Goal: Transaction & Acquisition: Purchase product/service

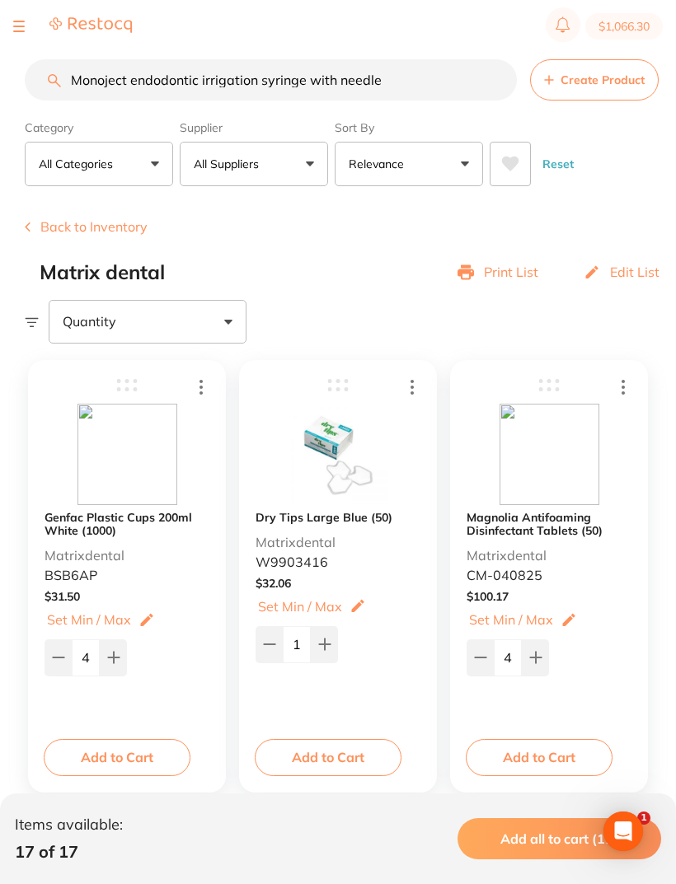
click at [629, 20] on button "$1,066.30" at bounding box center [623, 26] width 77 height 26
checkbox input "true"
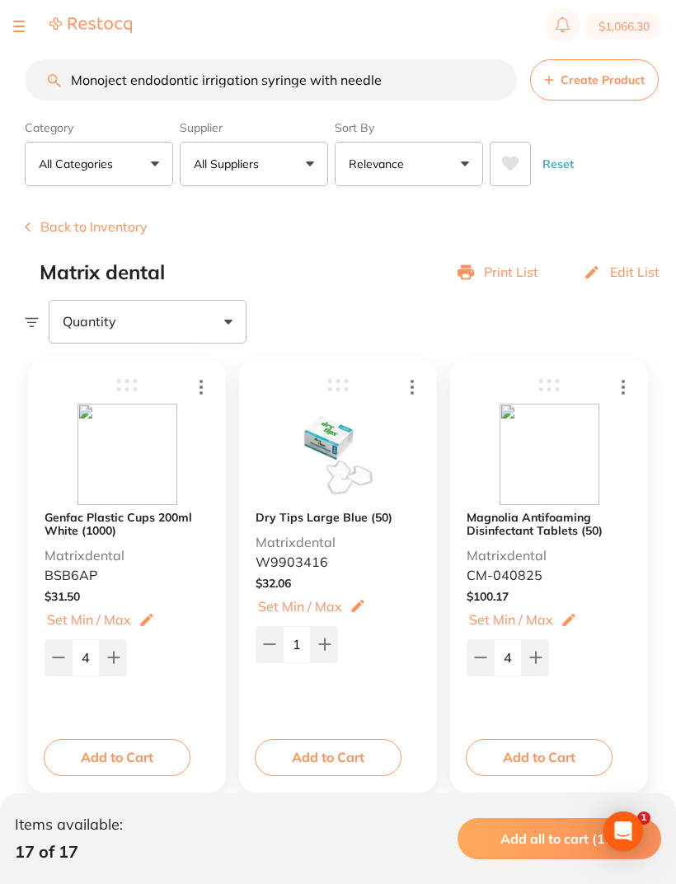
checkbox input "true"
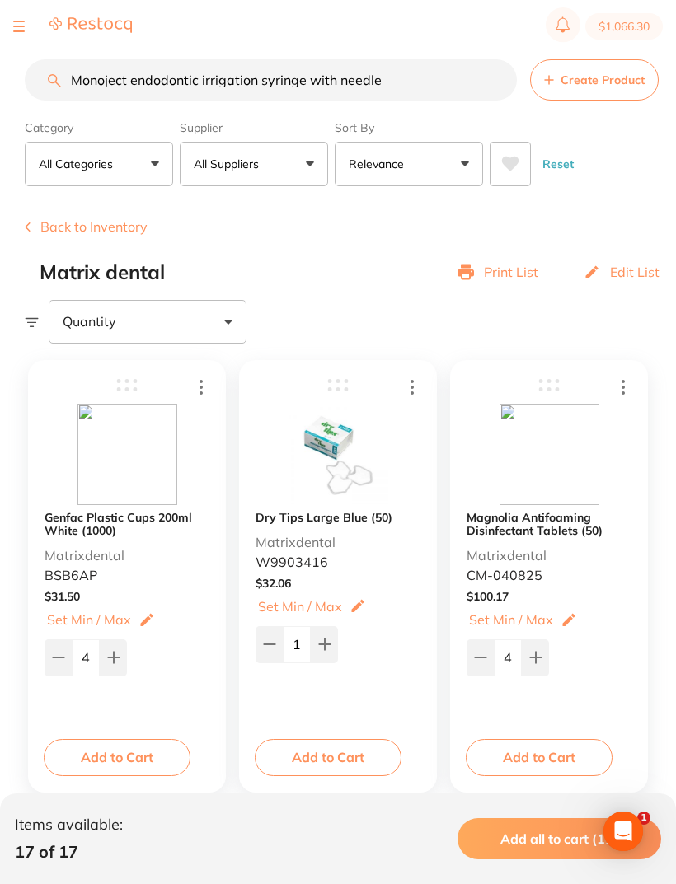
checkbox input "true"
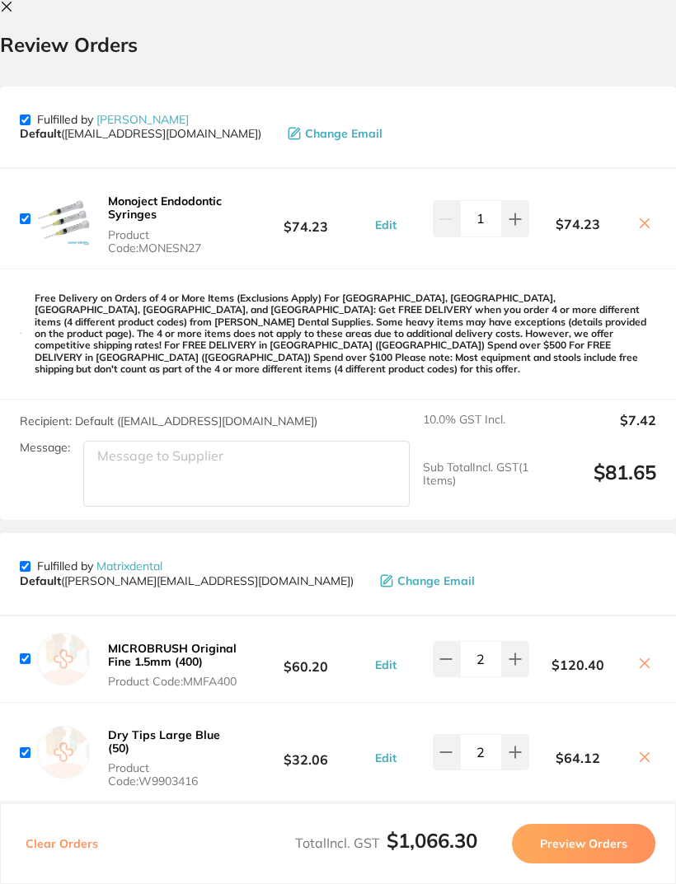
click at [7, 6] on icon at bounding box center [6, 6] width 9 height 9
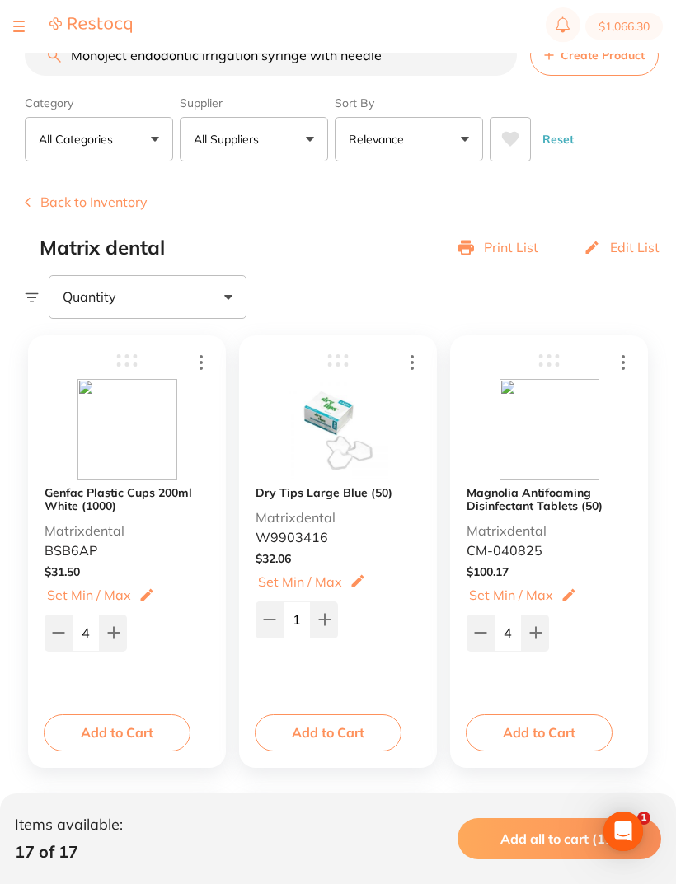
click at [405, 58] on input "Monoject endodontic irrigation syringe with needle" at bounding box center [271, 55] width 492 height 41
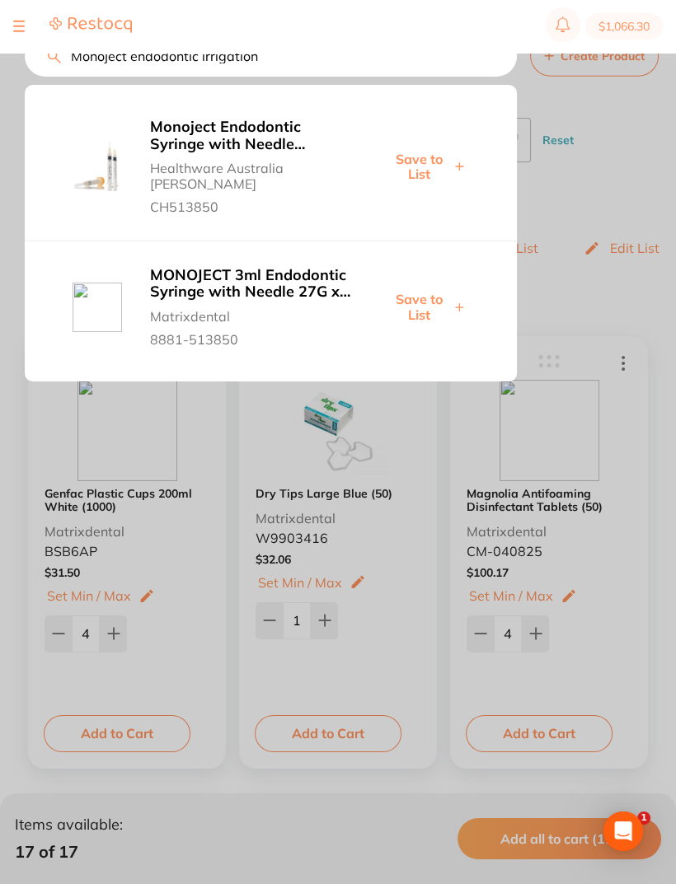
type input "Monoject"
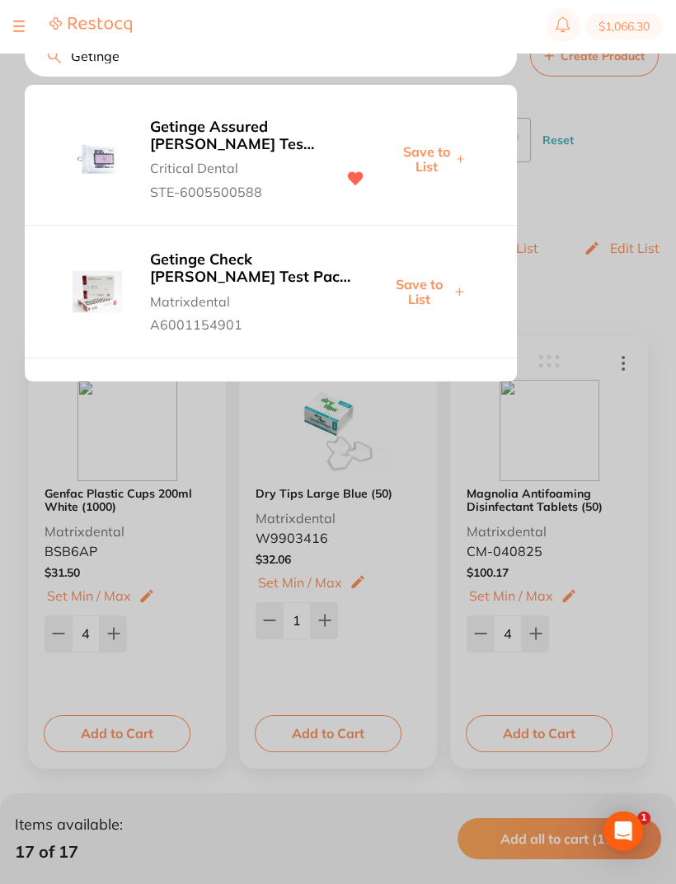
click at [234, 137] on b "Getinge Assured [PERSON_NAME] Test Card TT (15 per pack)" at bounding box center [234, 136] width 169 height 34
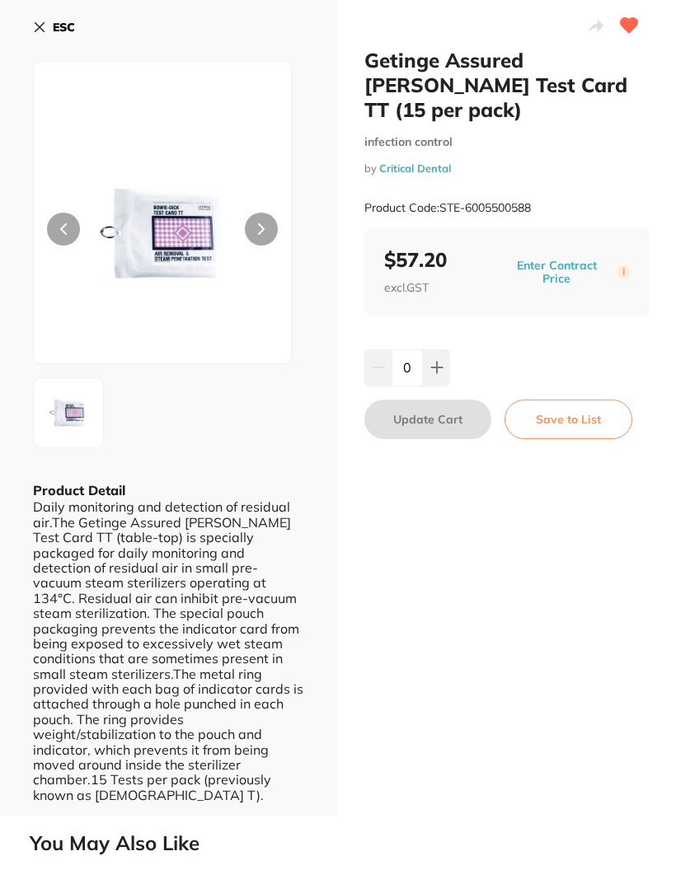
click at [36, 26] on icon at bounding box center [39, 27] width 13 height 13
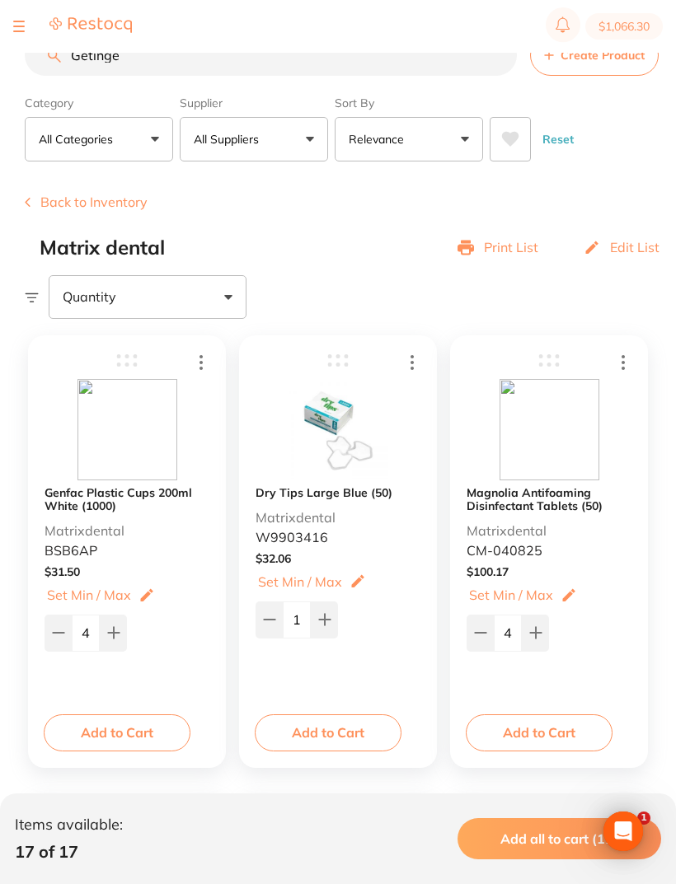
click at [150, 59] on input "Getinge" at bounding box center [271, 55] width 492 height 41
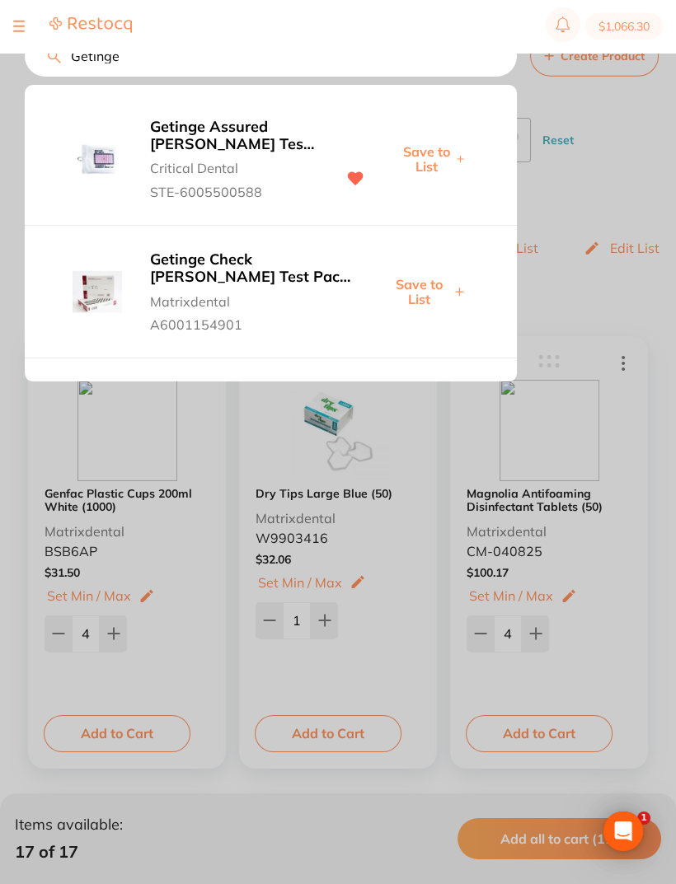
scroll to position [0, 0]
type input "Getinge"
click at [234, 141] on b "Getinge Assured [PERSON_NAME] Test Card TT (15 per pack)" at bounding box center [234, 136] width 169 height 34
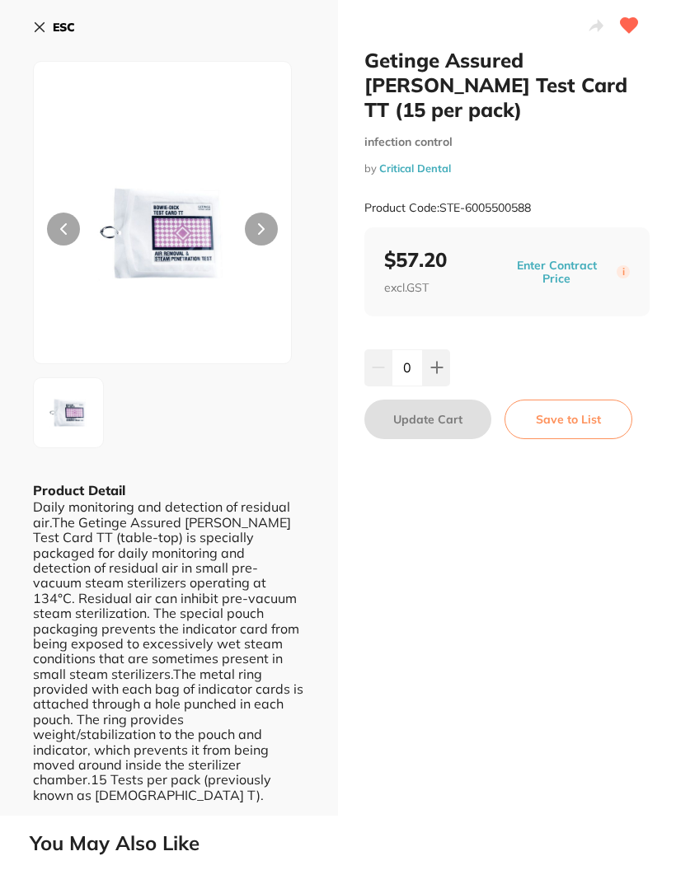
click at [438, 361] on icon at bounding box center [436, 367] width 13 height 13
click at [439, 349] on button at bounding box center [436, 367] width 27 height 36
click at [432, 361] on icon at bounding box center [436, 367] width 13 height 13
click at [439, 361] on icon at bounding box center [436, 367] width 13 height 13
type input "4"
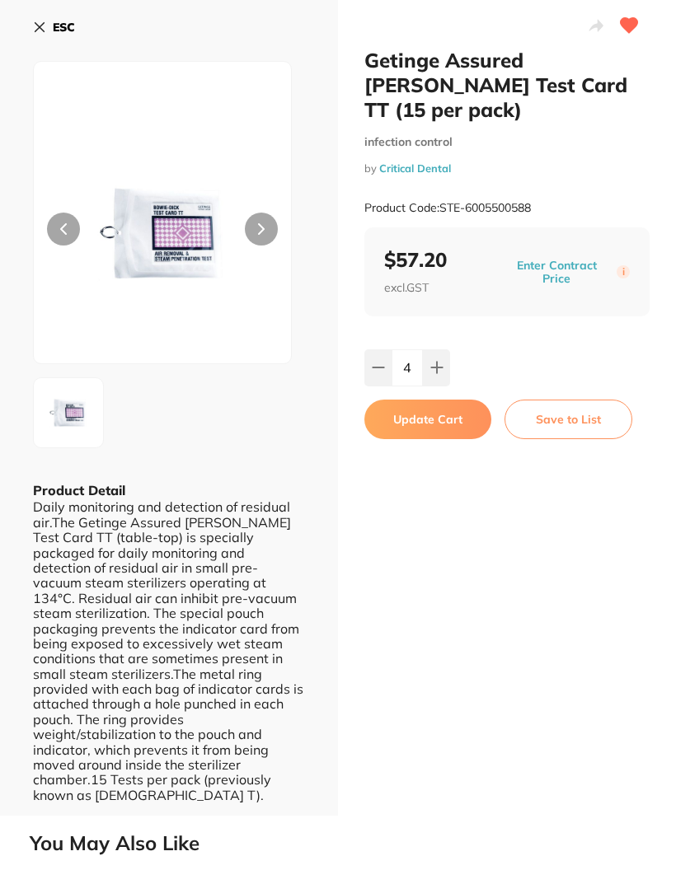
click at [422, 400] on button "Update Cart" at bounding box center [427, 420] width 127 height 40
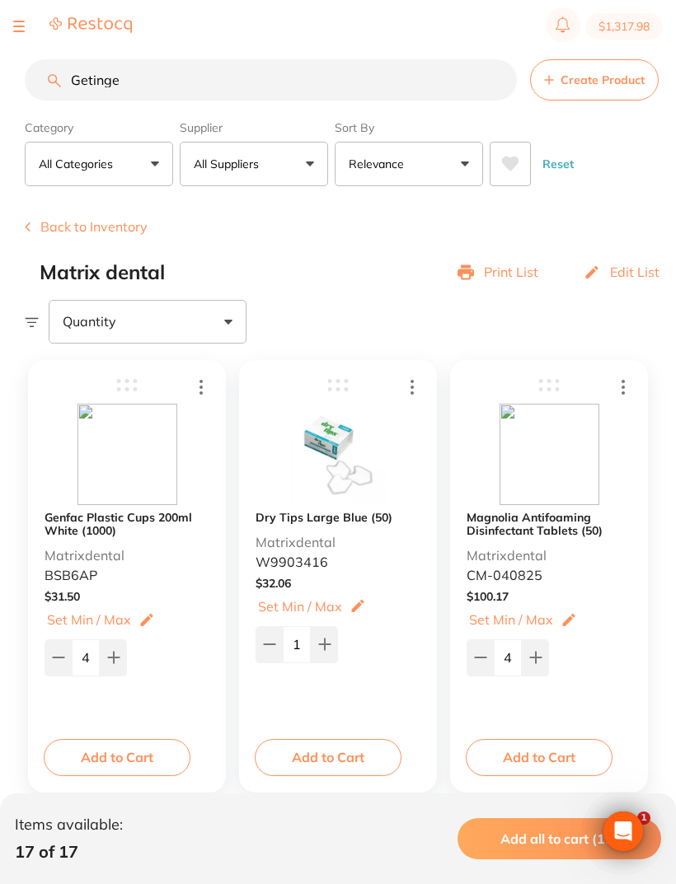
scroll to position [25, 0]
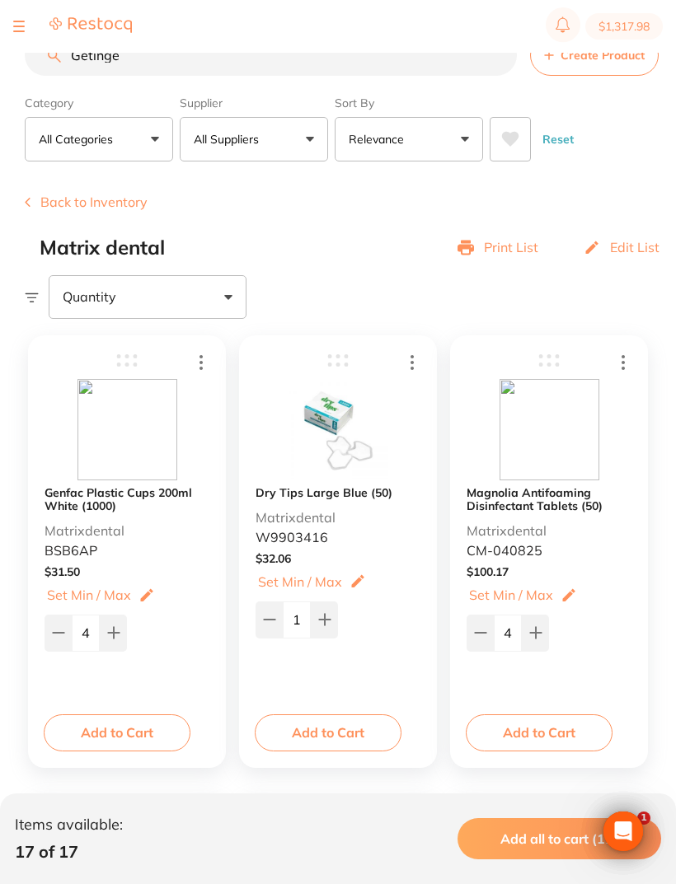
click at [132, 61] on input "Getinge" at bounding box center [271, 55] width 492 height 41
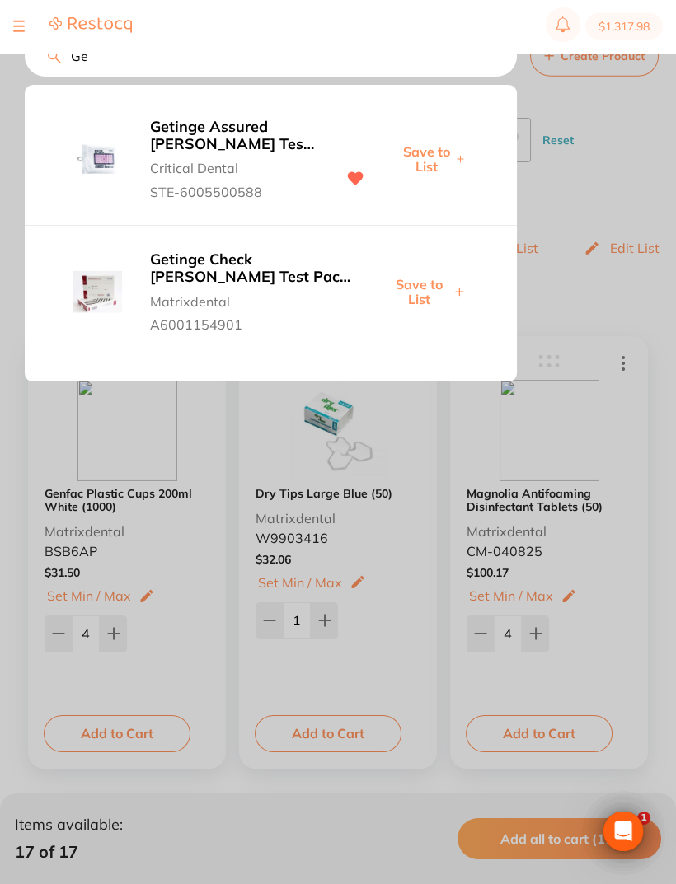
type input "G"
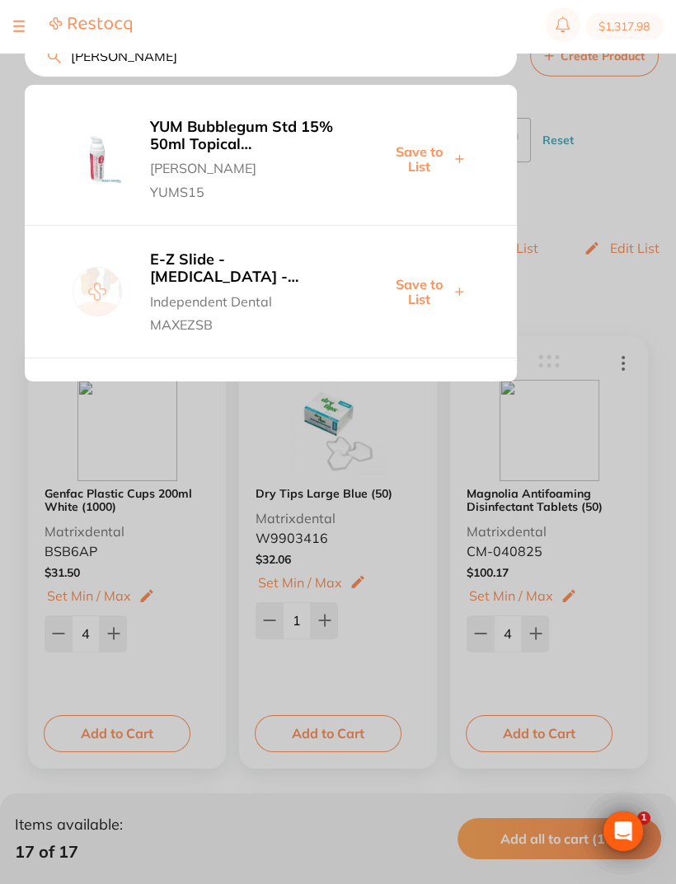
type input "[PERSON_NAME]"
click at [187, 136] on b "YUM Bubblegum Std 15% 50ml Topical [MEDICAL_DATA]" at bounding box center [252, 136] width 204 height 34
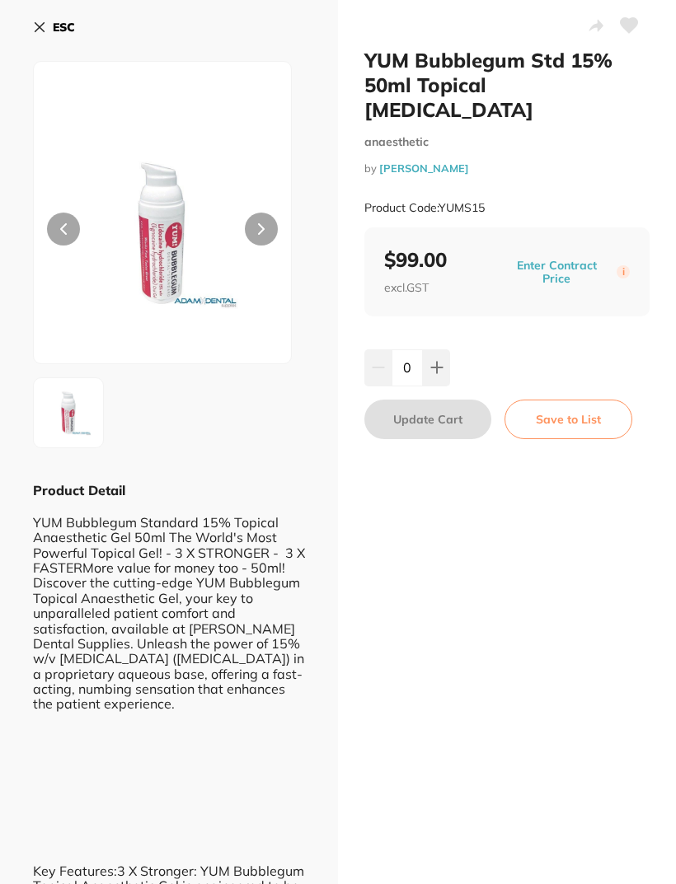
click at [629, 23] on icon at bounding box center [628, 25] width 17 height 15
click at [566, 400] on button "Save to List" at bounding box center [568, 420] width 128 height 40
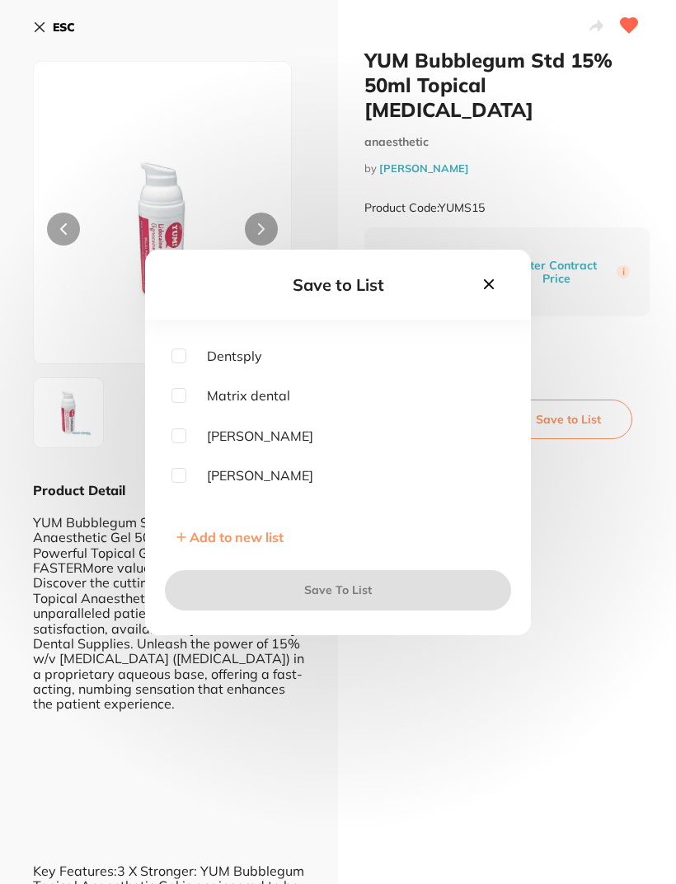
scroll to position [149, 0]
click at [182, 444] on input "checkbox" at bounding box center [178, 436] width 15 height 15
checkbox input "true"
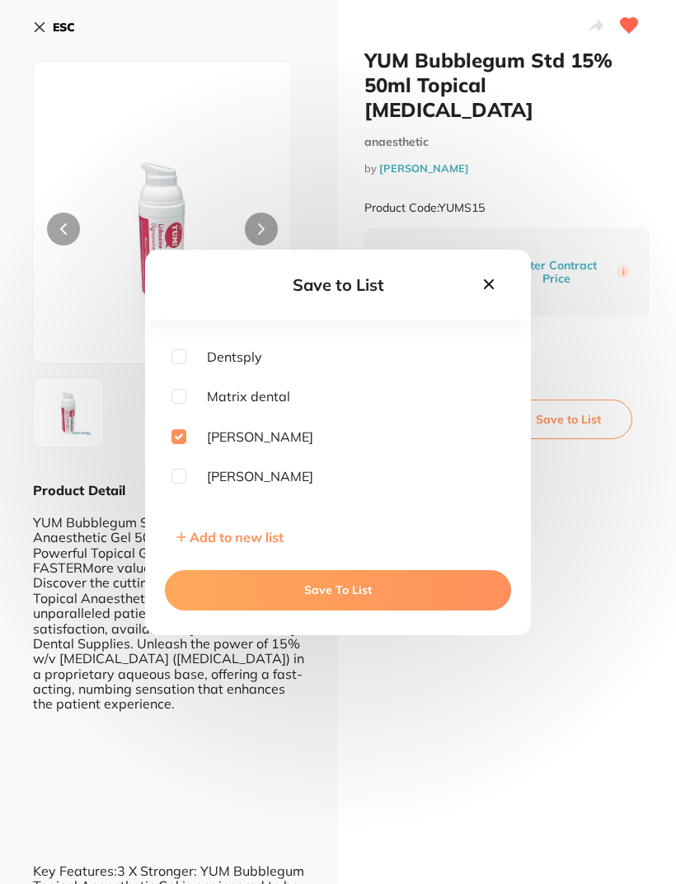
click at [345, 587] on button "Save To List" at bounding box center [338, 590] width 346 height 40
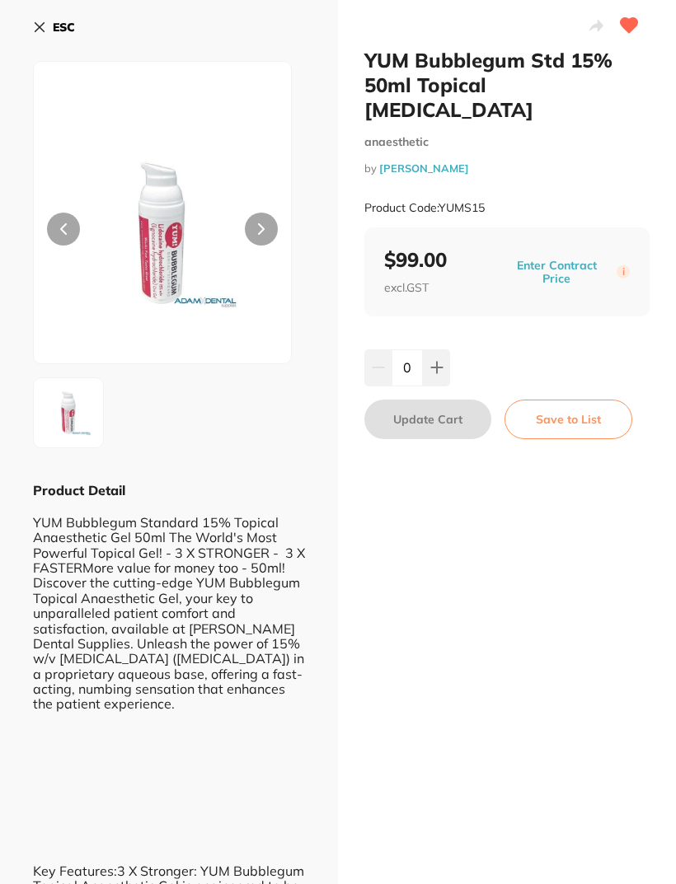
click at [438, 349] on button at bounding box center [436, 367] width 27 height 36
type input "2"
click at [420, 400] on button "Update Cart" at bounding box center [427, 420] width 127 height 40
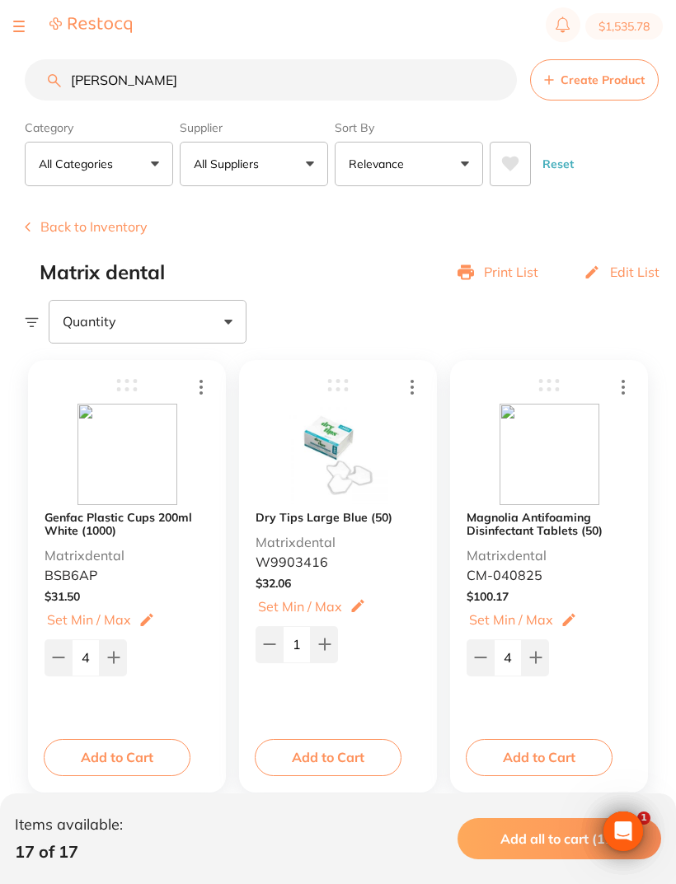
scroll to position [25, 0]
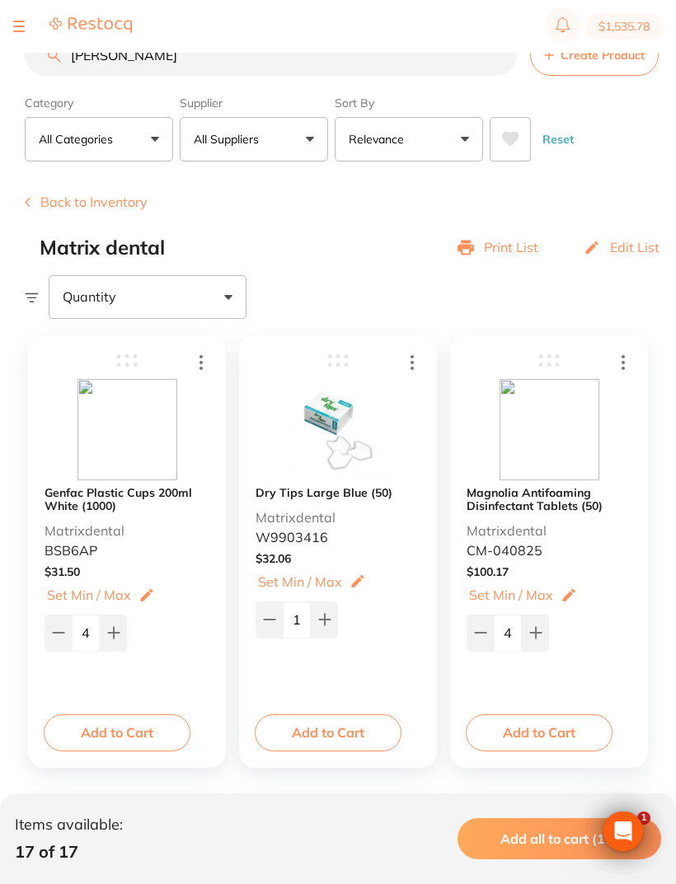
click at [612, 32] on button "$1,535.78" at bounding box center [623, 26] width 77 height 26
checkbox input "true"
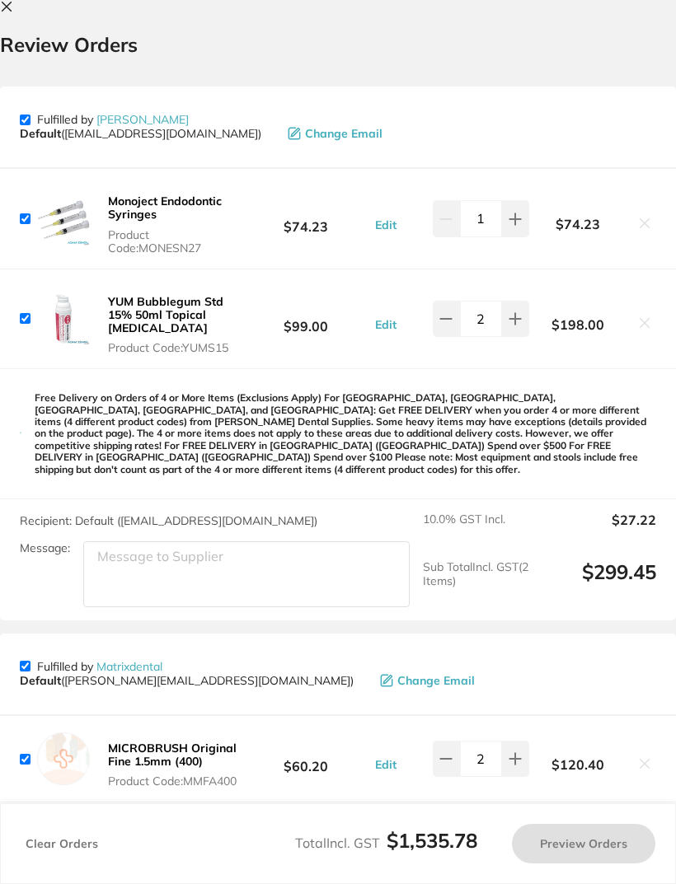
scroll to position [0, 0]
click at [7, 3] on icon at bounding box center [6, 6] width 13 height 13
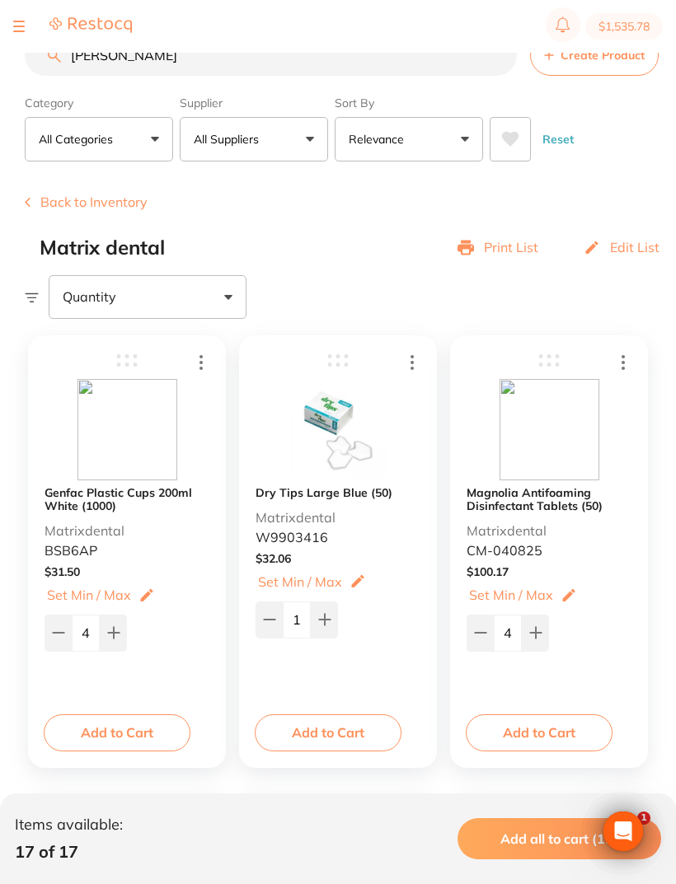
click at [123, 57] on input "[PERSON_NAME]" at bounding box center [271, 55] width 492 height 41
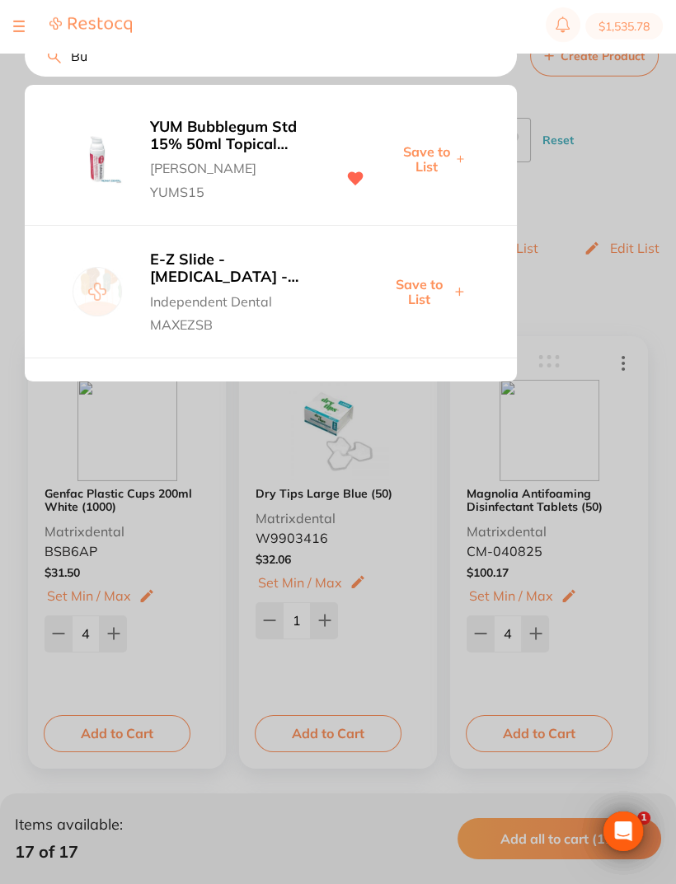
type input "B"
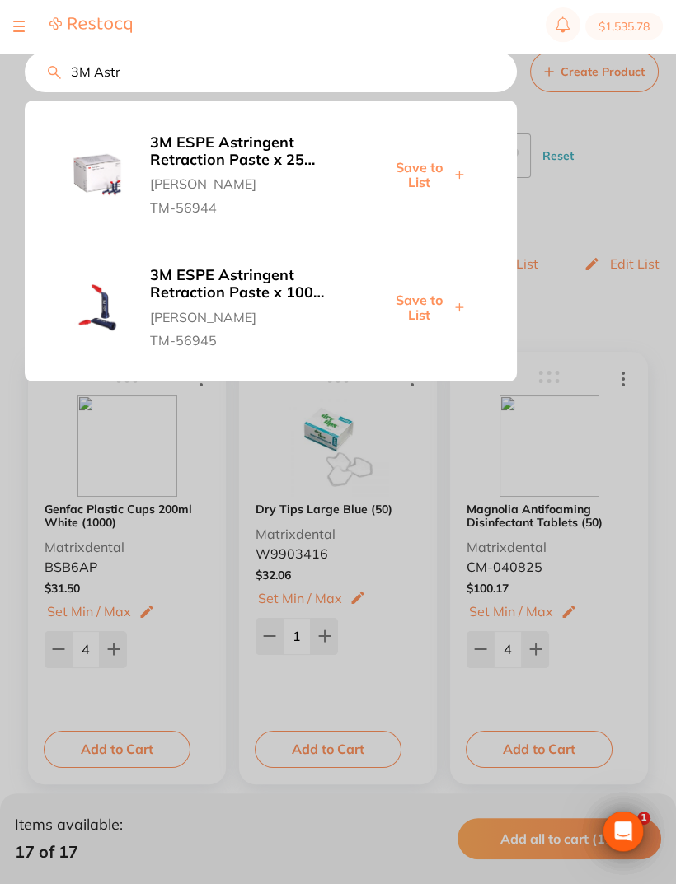
scroll to position [7, 0]
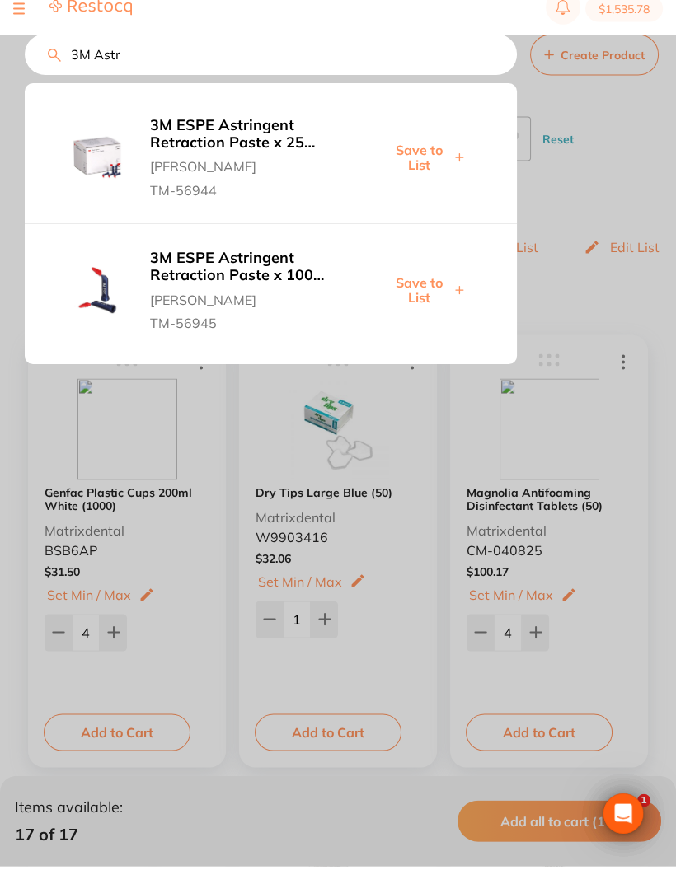
type input "3M Astr"
click at [202, 169] on span "[PERSON_NAME]" at bounding box center [252, 180] width 204 height 23
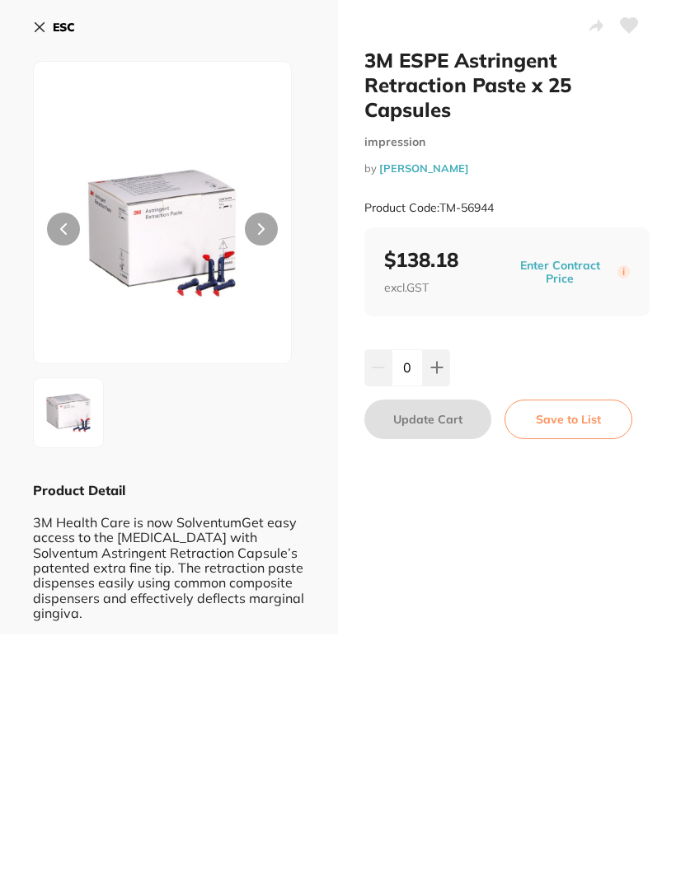
click at [631, 30] on icon at bounding box center [628, 25] width 17 height 15
click at [565, 413] on button "Save to List" at bounding box center [568, 420] width 128 height 40
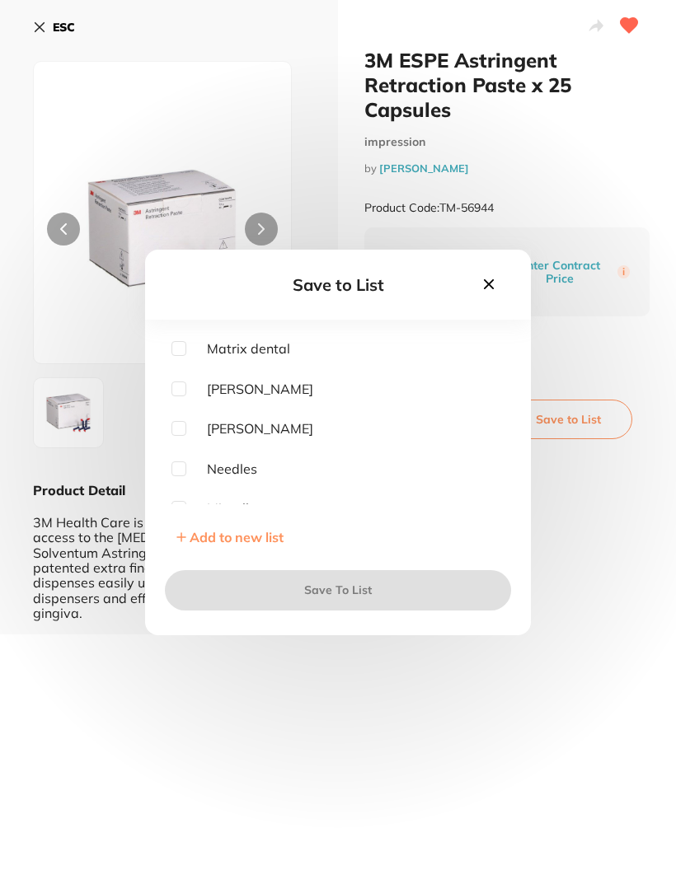
scroll to position [191, 0]
click at [172, 442] on input "checkbox" at bounding box center [178, 434] width 15 height 15
checkbox input "true"
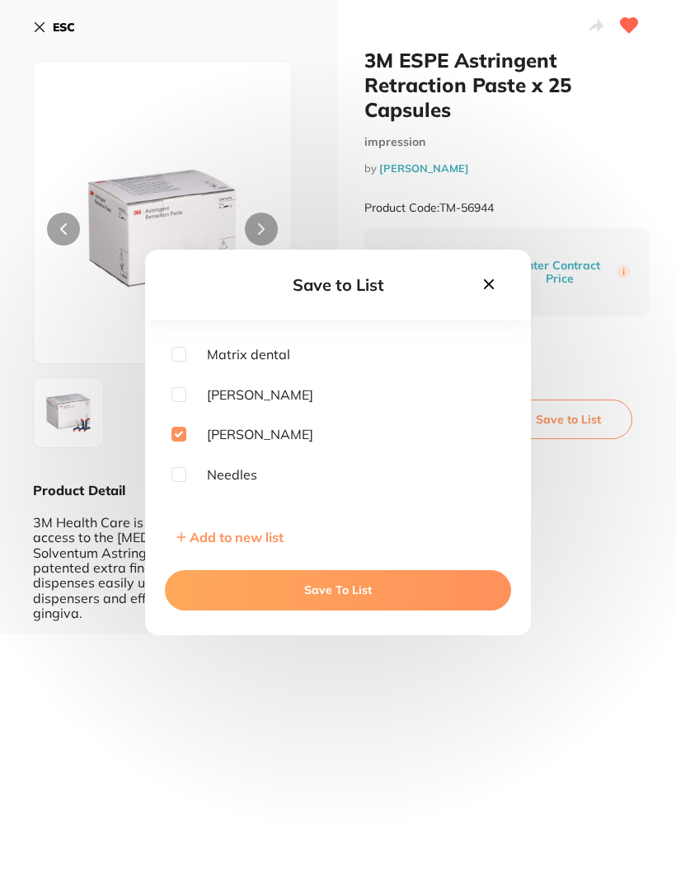
click at [340, 587] on button "Save To List" at bounding box center [338, 590] width 346 height 40
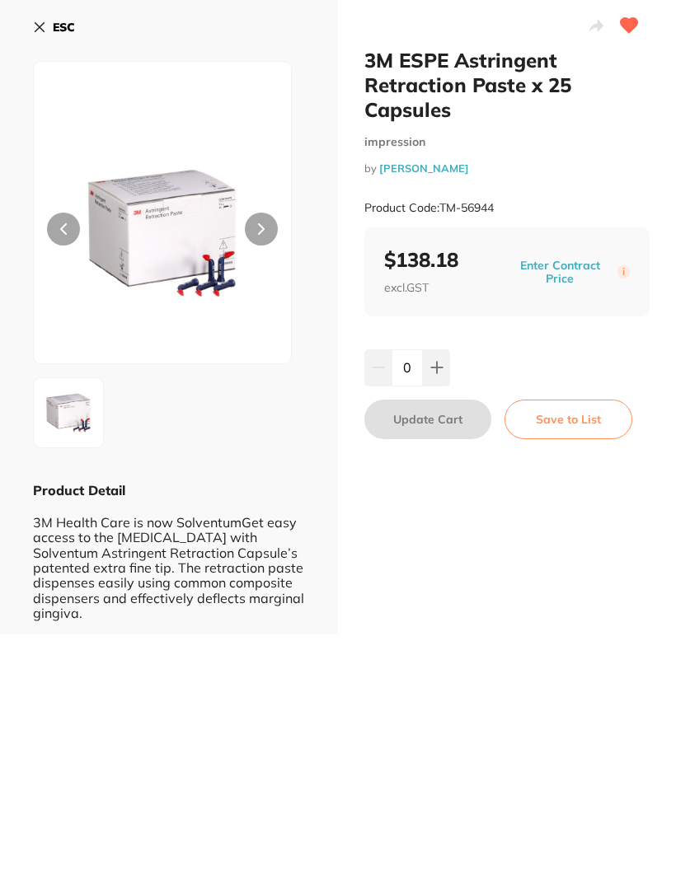
click at [438, 358] on button at bounding box center [436, 367] width 27 height 36
type input "1"
click at [428, 419] on button "Update Cart" at bounding box center [427, 420] width 127 height 40
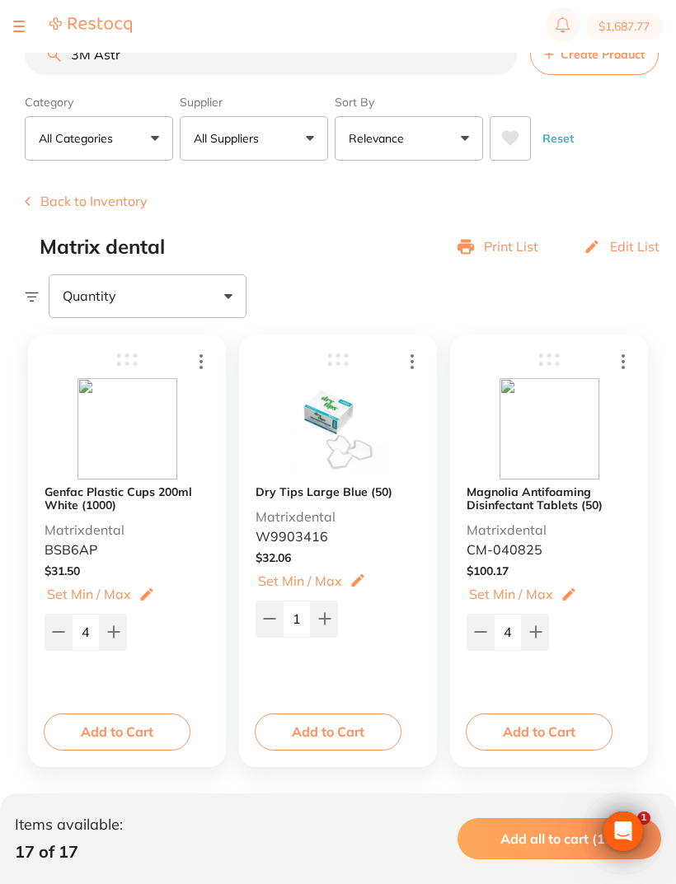
click at [149, 54] on input "3M Astr" at bounding box center [271, 54] width 492 height 41
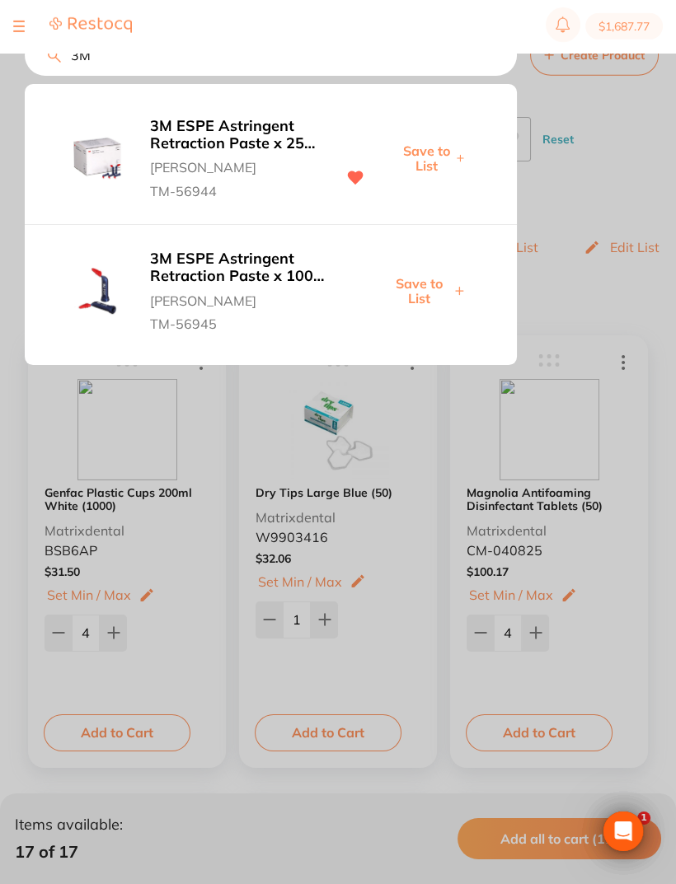
type input "3"
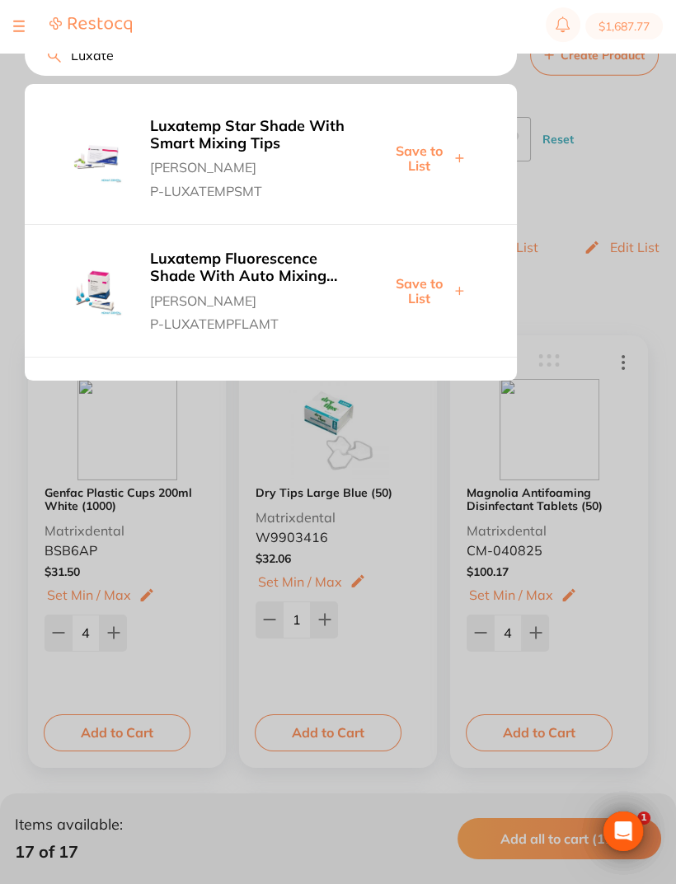
scroll to position [0, 0]
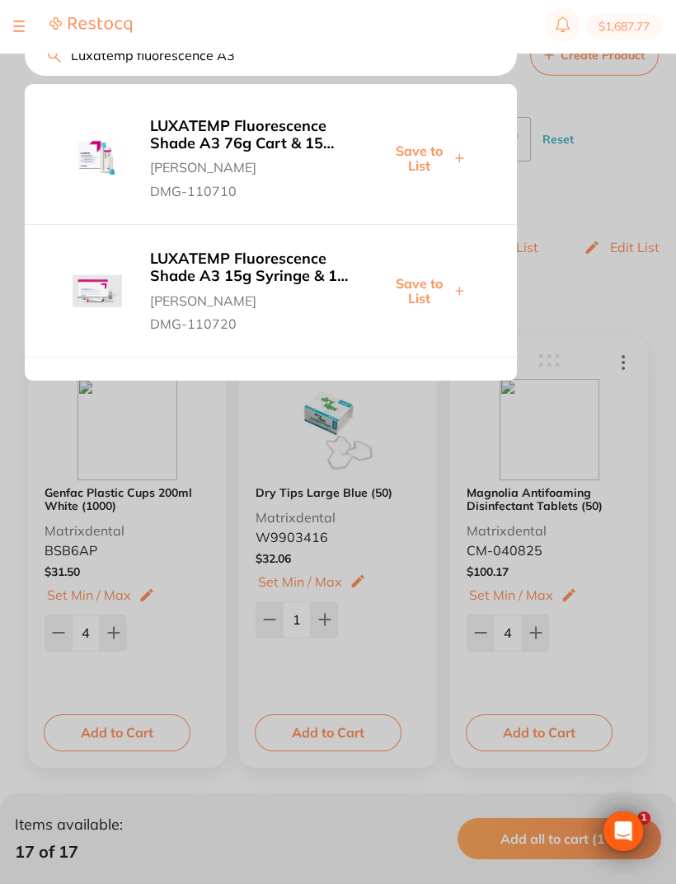
type input "Luxatemp fluorescence A3"
click at [254, 143] on b "LUXATEMP Fluorescence Shade A3 76g Cart & 15 Mixing Tips" at bounding box center [252, 135] width 204 height 34
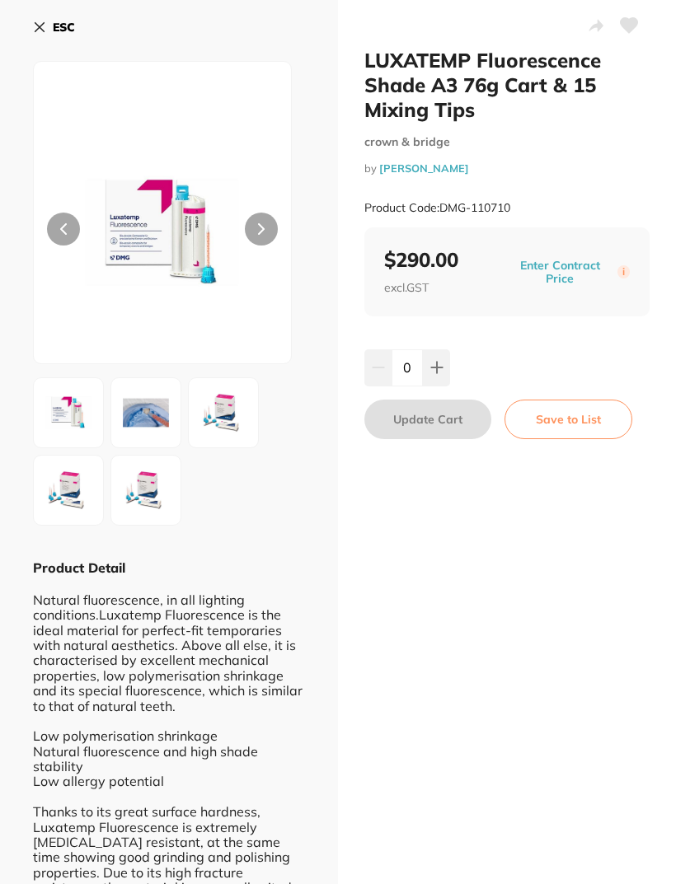
click at [635, 19] on icon at bounding box center [628, 25] width 17 height 15
click at [568, 415] on button "Save to List" at bounding box center [568, 420] width 128 height 40
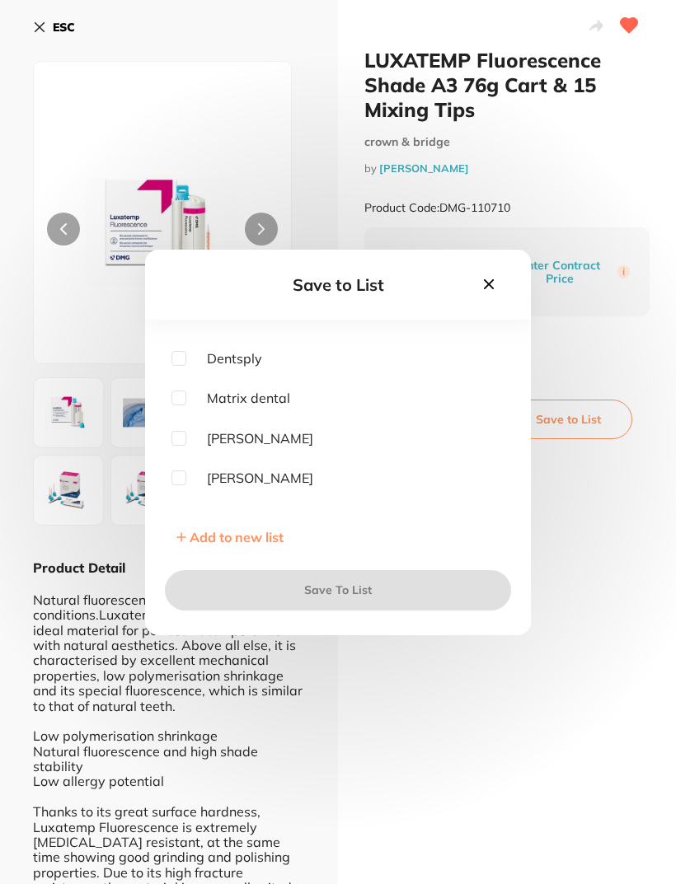
scroll to position [177, 0]
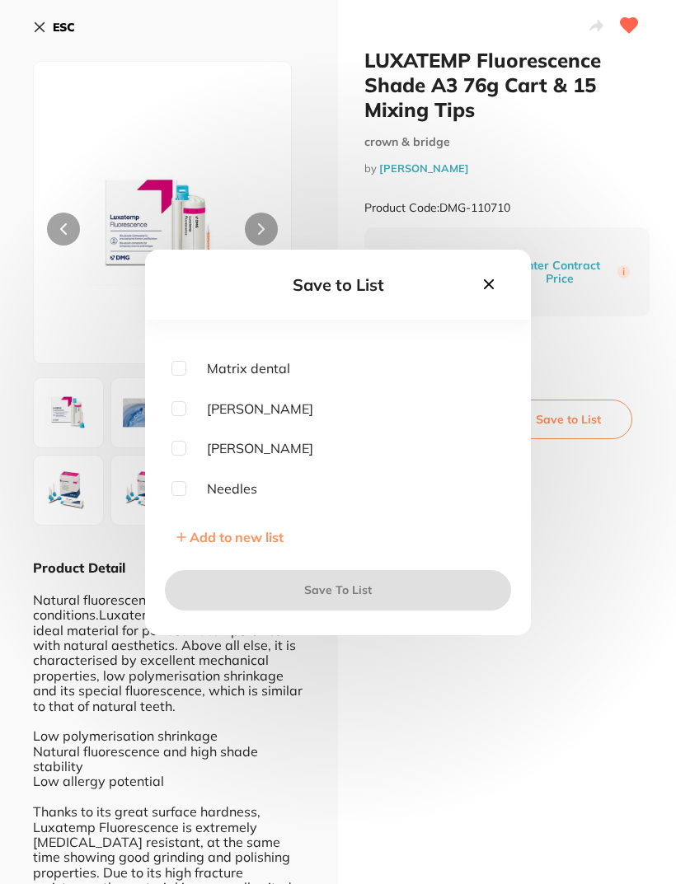
click at [184, 456] on input "checkbox" at bounding box center [178, 448] width 15 height 15
checkbox input "true"
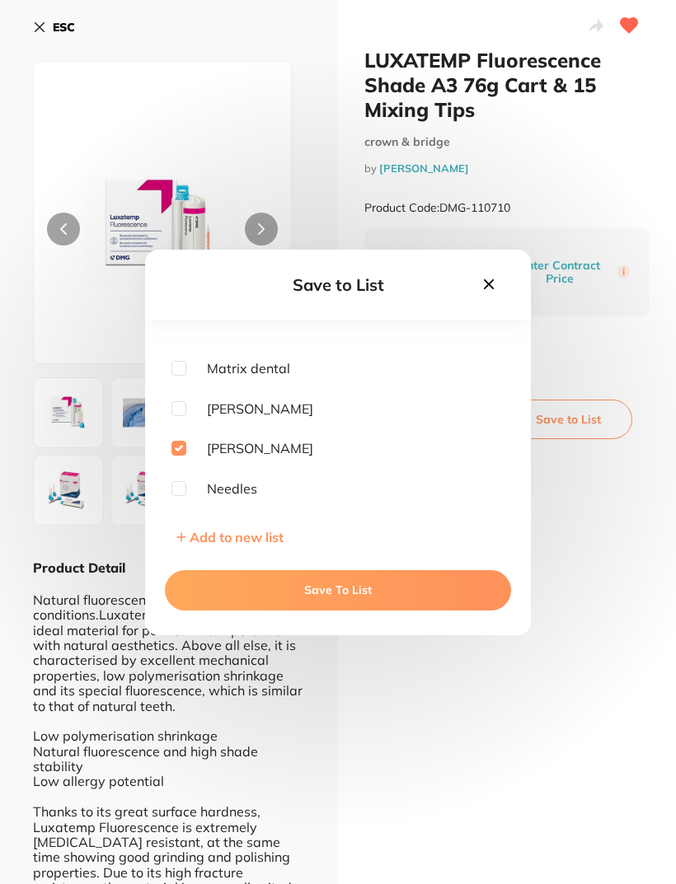
click at [330, 587] on button "Save To List" at bounding box center [338, 590] width 346 height 40
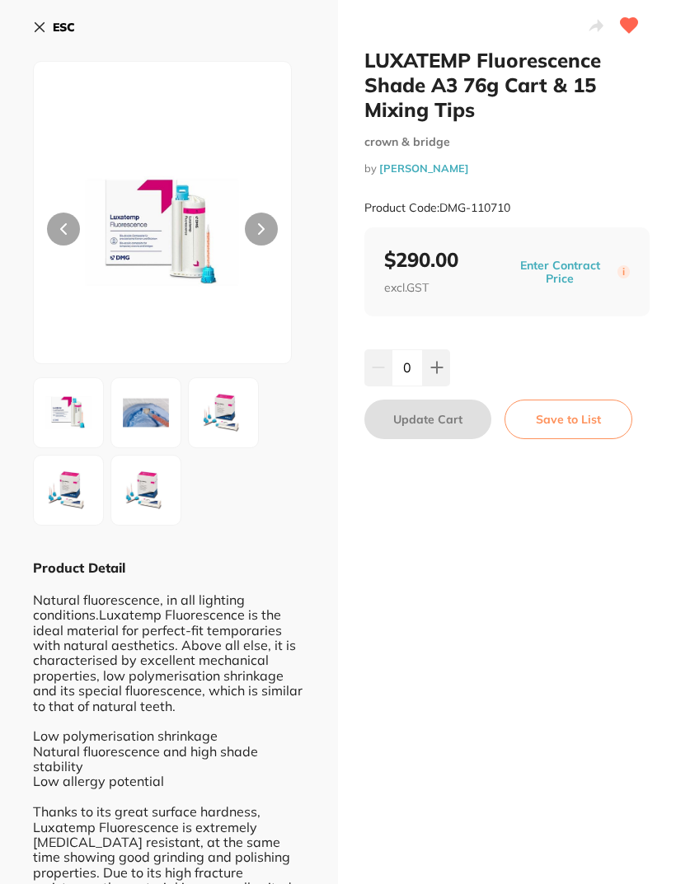
click at [442, 361] on icon at bounding box center [436, 367] width 13 height 13
type input "1"
click at [429, 409] on button "Update Cart" at bounding box center [427, 420] width 127 height 40
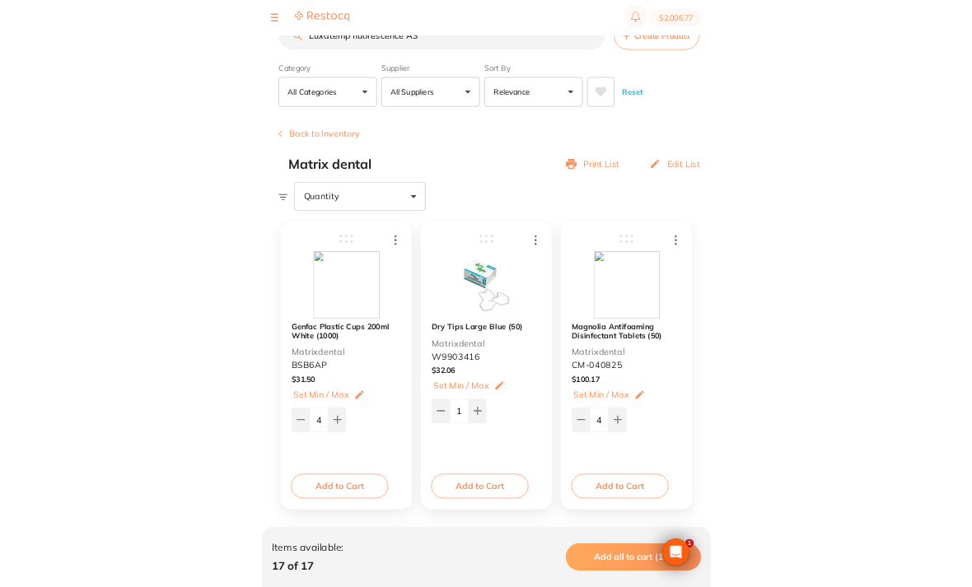
scroll to position [197, 0]
